Goal: Transaction & Acquisition: Subscribe to service/newsletter

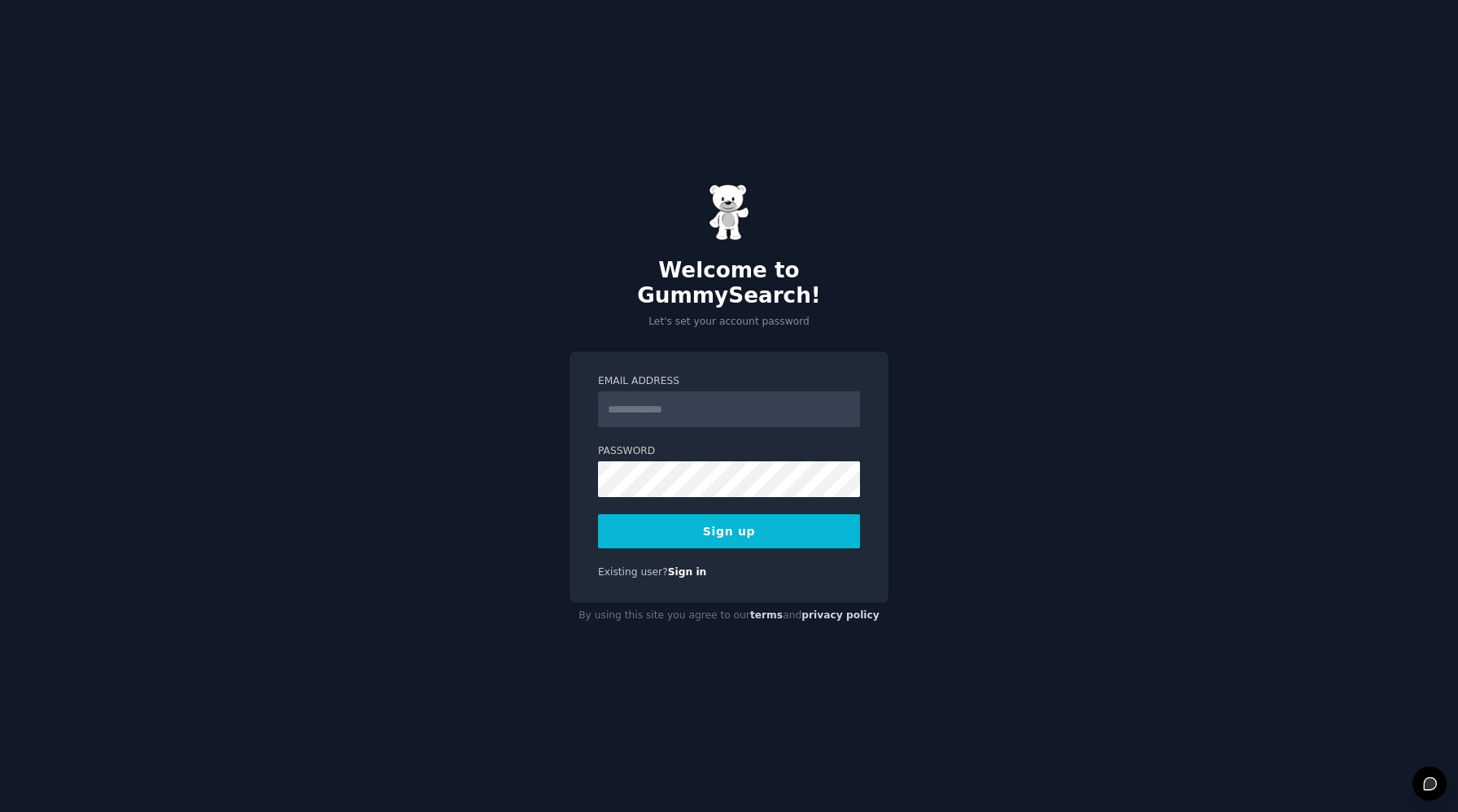
type input "**********"
click at [779, 516] on button "Sign up" at bounding box center [729, 531] width 262 height 34
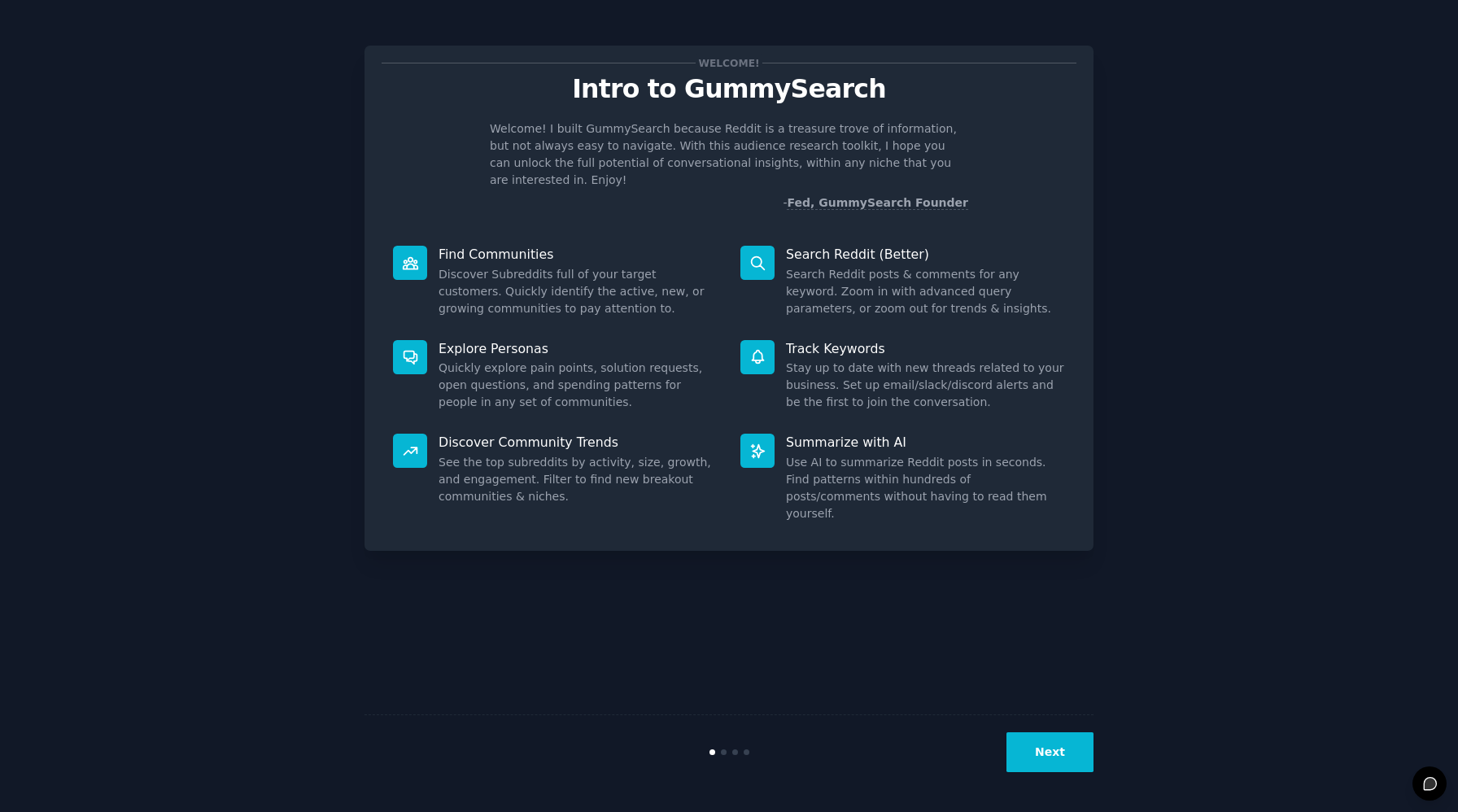
click at [1045, 741] on button "Next" at bounding box center [1049, 752] width 87 height 40
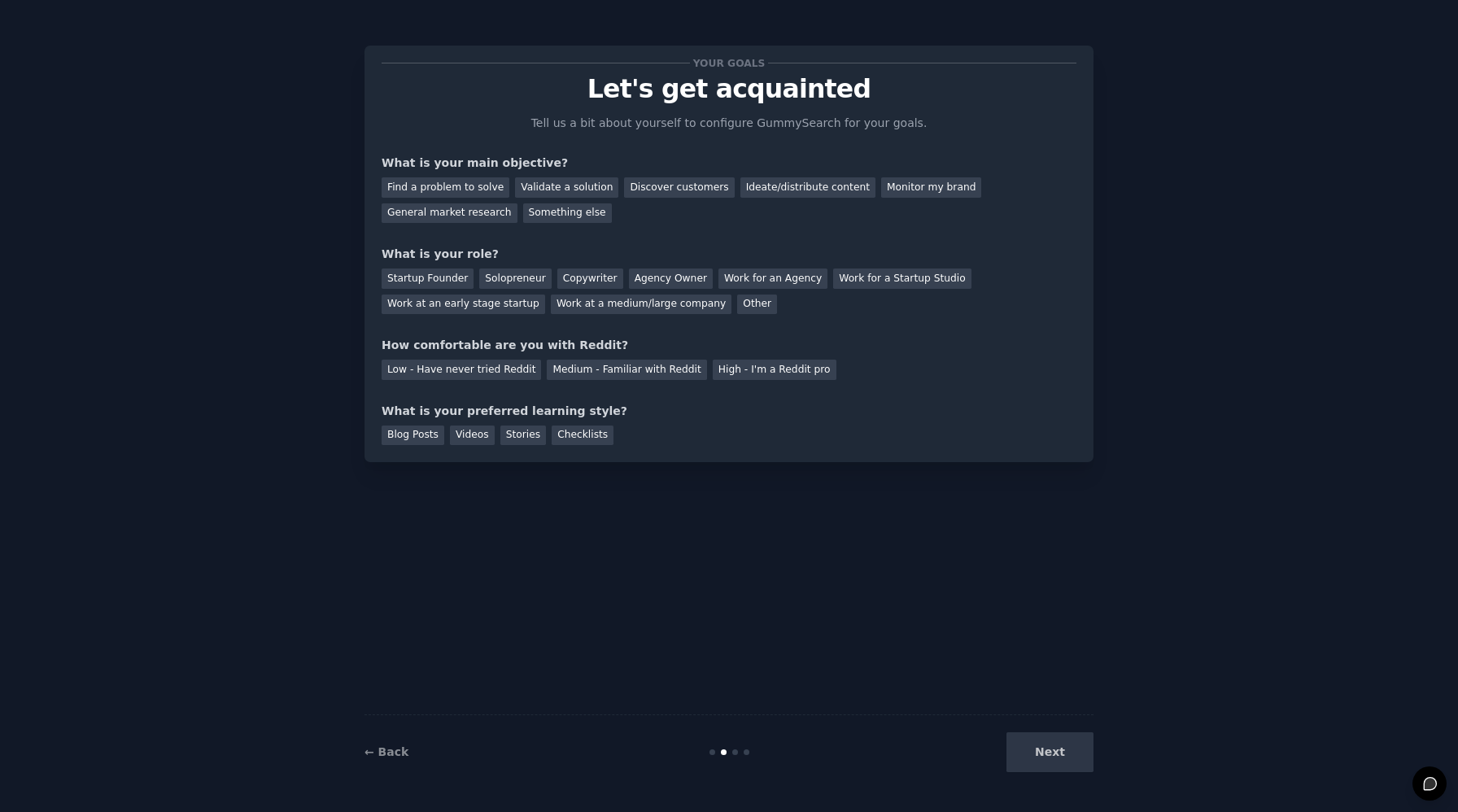
click at [1043, 750] on div "Next" at bounding box center [971, 752] width 243 height 40
click at [1040, 753] on div "Next" at bounding box center [971, 752] width 243 height 40
click at [1055, 749] on div "Next" at bounding box center [971, 752] width 243 height 40
click at [777, 418] on div "What is your preferred learning style?" at bounding box center [729, 411] width 695 height 17
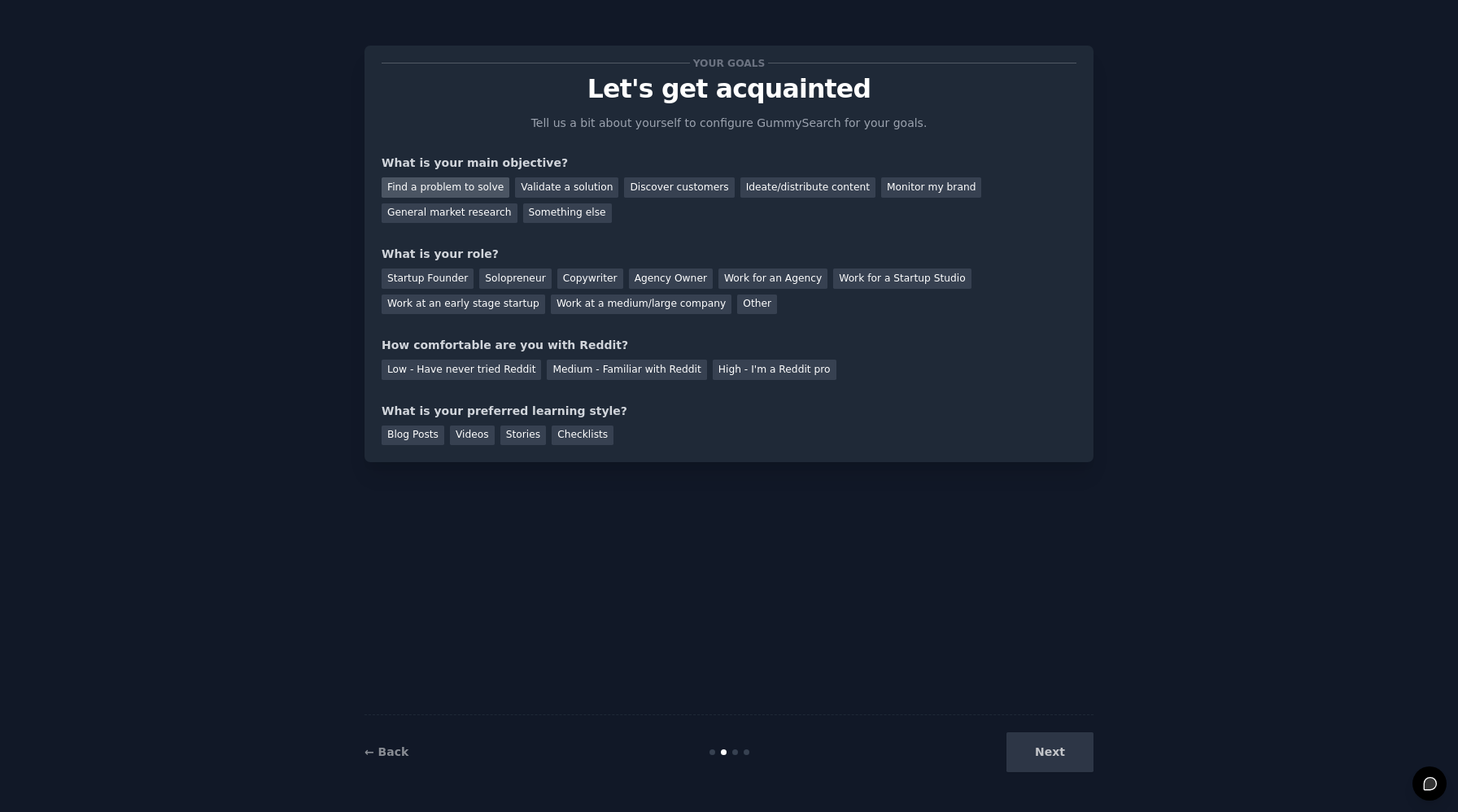
click at [468, 193] on div "Find a problem to solve" at bounding box center [446, 187] width 128 height 20
click at [577, 191] on div "Validate a solution" at bounding box center [566, 187] width 103 height 20
click at [639, 191] on div "Discover customers" at bounding box center [679, 187] width 110 height 20
click at [438, 277] on div "Startup Founder" at bounding box center [428, 278] width 92 height 20
click at [584, 378] on div "Medium - Familiar with Reddit" at bounding box center [626, 369] width 159 height 20
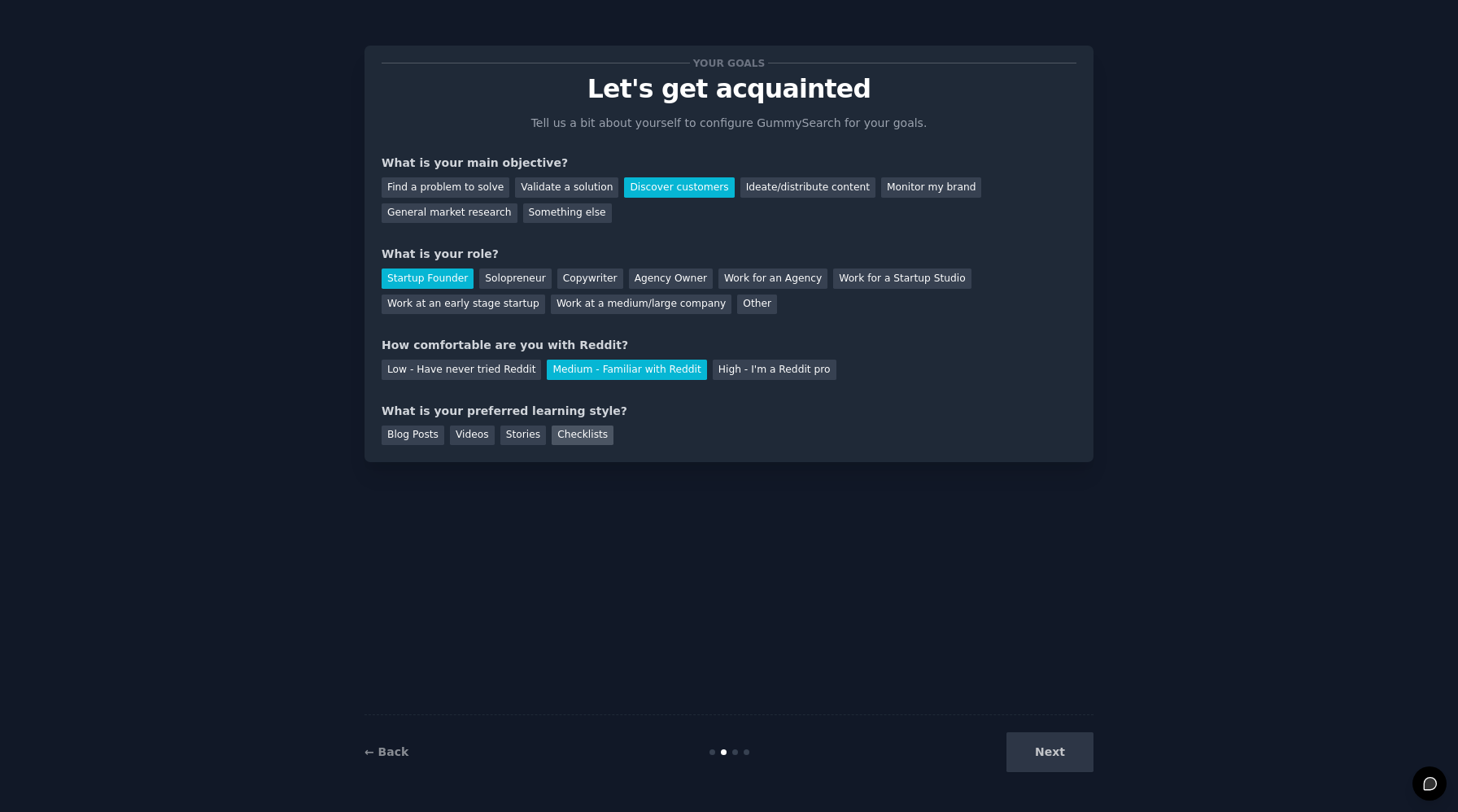
click at [562, 435] on div "Checklists" at bounding box center [582, 435] width 61 height 20
click at [1054, 751] on button "Next" at bounding box center [1049, 752] width 87 height 40
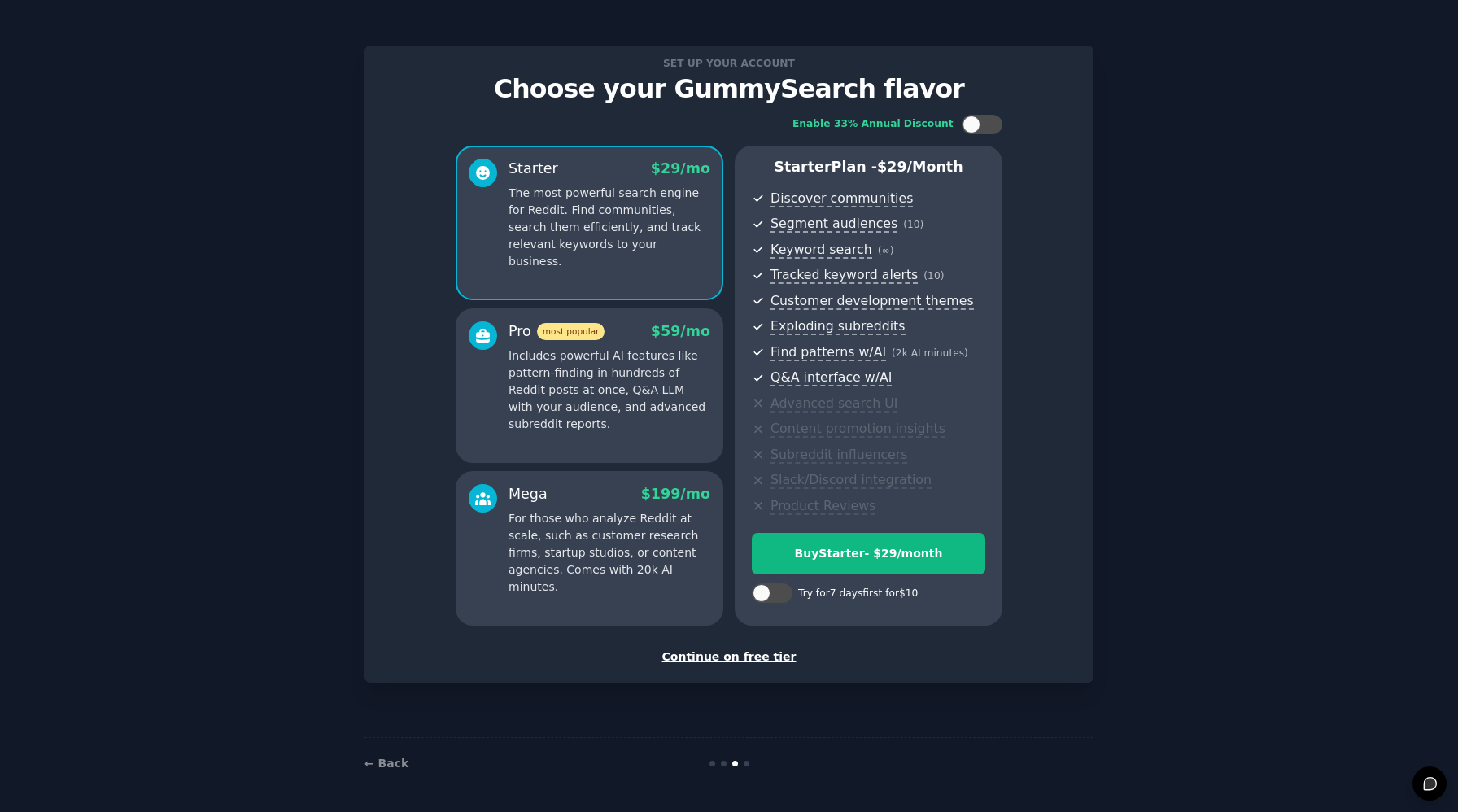
click at [758, 656] on div "Continue on free tier" at bounding box center [729, 657] width 695 height 17
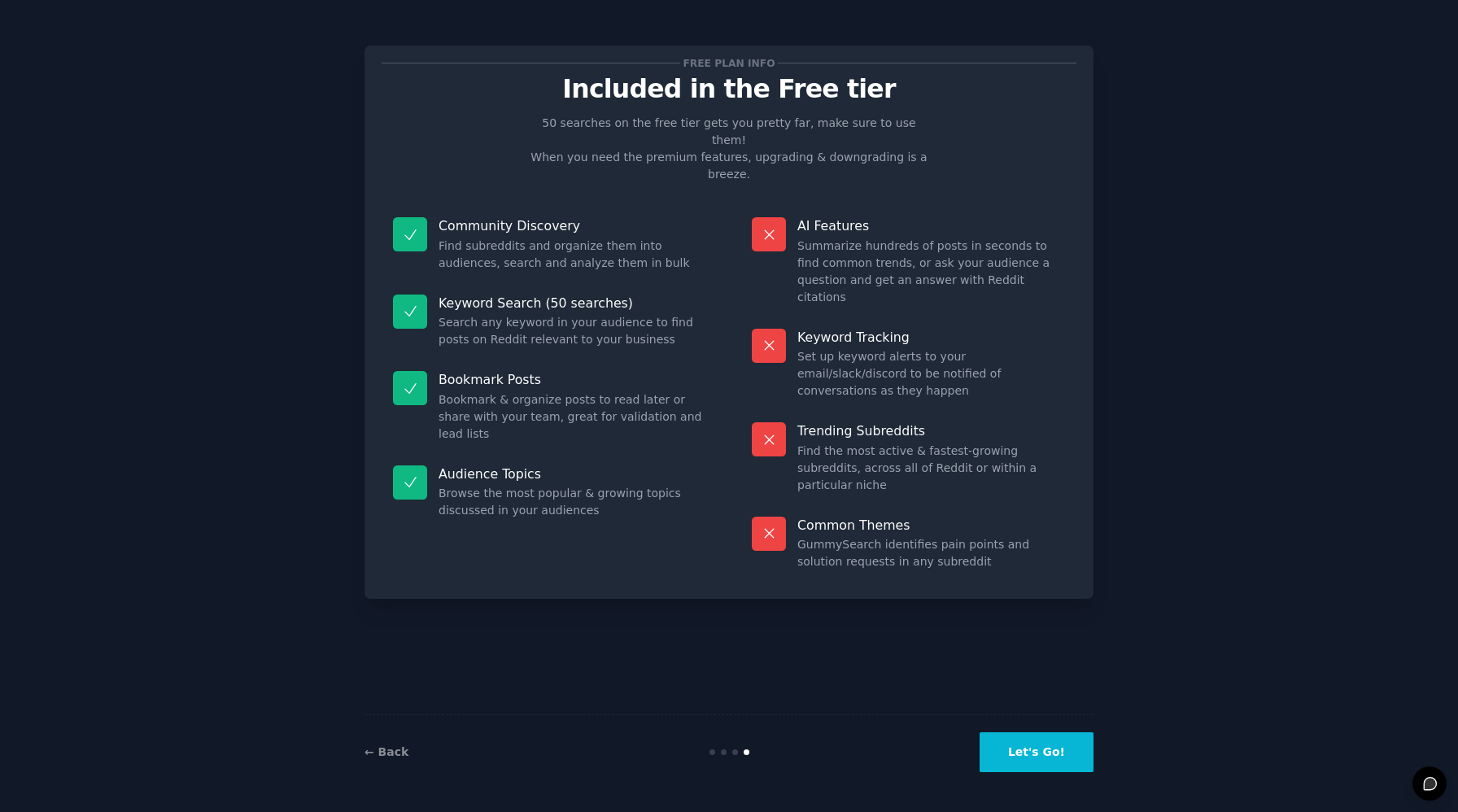
click at [1017, 747] on button "Let's Go!" at bounding box center [1036, 752] width 114 height 40
